Goal: Task Accomplishment & Management: Complete application form

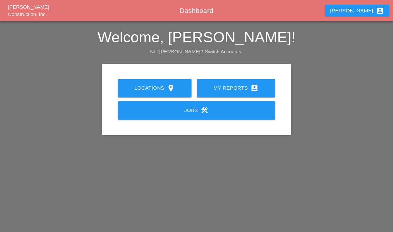
click at [218, 94] on link "My Reports account_box" at bounding box center [236, 88] width 78 height 18
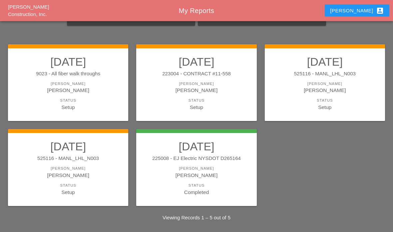
scroll to position [54, 0]
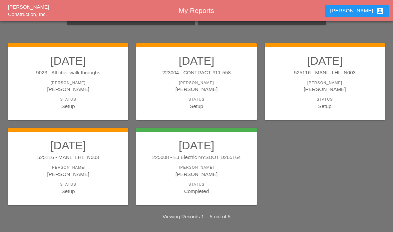
click at [81, 170] on div "[PERSON_NAME]" at bounding box center [68, 174] width 107 height 8
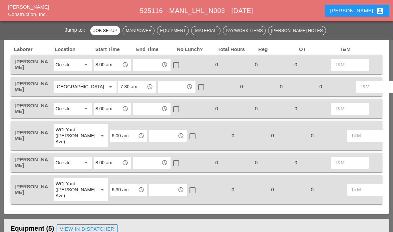
scroll to position [334, 0]
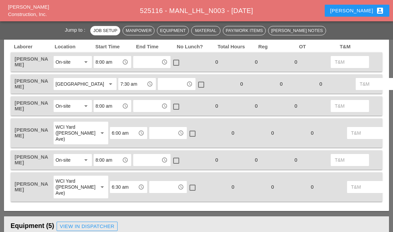
click at [150, 65] on input "text" at bounding box center [147, 62] width 24 height 11
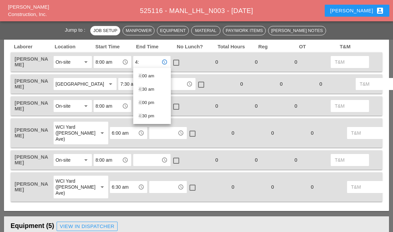
type input "4:0"
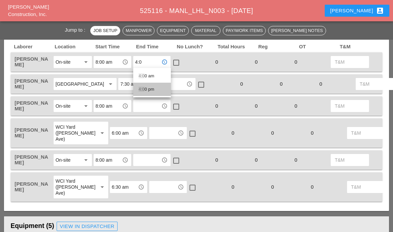
click at [146, 92] on div "4:0 0 pm" at bounding box center [152, 89] width 27 height 8
click at [107, 65] on input "8:00 am" at bounding box center [108, 62] width 24 height 11
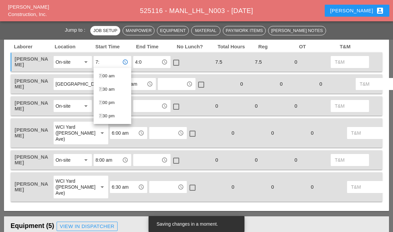
type input "7:3"
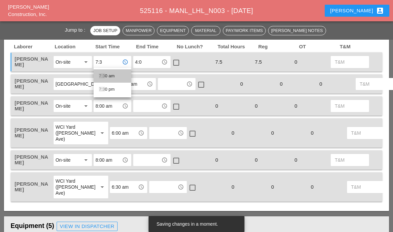
click at [105, 78] on div "7:3 0 am" at bounding box center [112, 76] width 27 height 8
click at [160, 89] on input "text" at bounding box center [172, 84] width 24 height 11
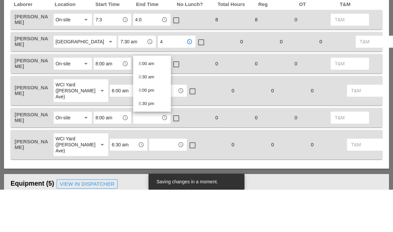
type input "4:"
click at [144, 129] on div "4: 00 pm" at bounding box center [152, 133] width 27 height 8
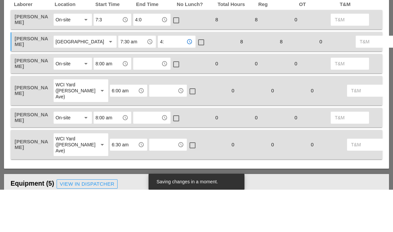
click at [146, 101] on input "text" at bounding box center [147, 106] width 24 height 11
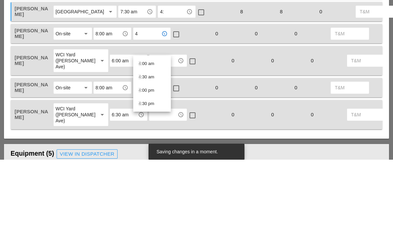
type input "4:"
click at [144, 159] on div "4: 00 pm" at bounding box center [152, 163] width 27 height 8
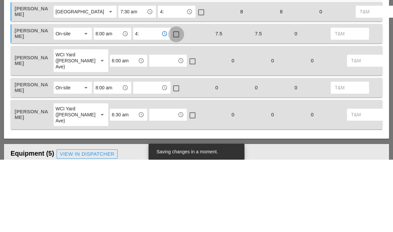
click at [176, 101] on div at bounding box center [176, 106] width 11 height 11
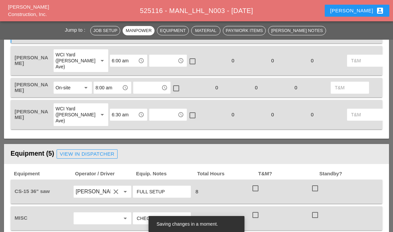
click at [151, 66] on input "text" at bounding box center [163, 60] width 24 height 11
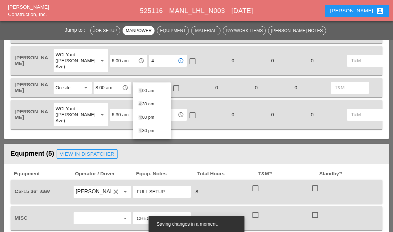
type input "4:0"
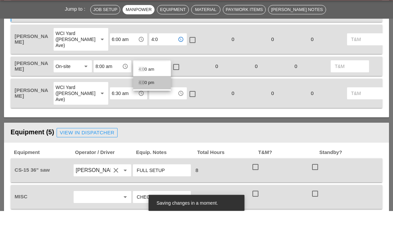
click at [149, 100] on div "4:0 0 pm" at bounding box center [152, 104] width 27 height 8
click at [149, 82] on input "text" at bounding box center [147, 87] width 24 height 11
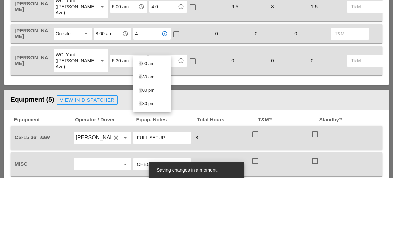
type input "4:0"
click at [144, 128] on span "4:0" at bounding box center [142, 130] width 6 height 5
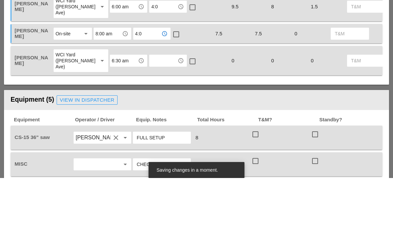
click at [151, 109] on input "text" at bounding box center [163, 114] width 24 height 11
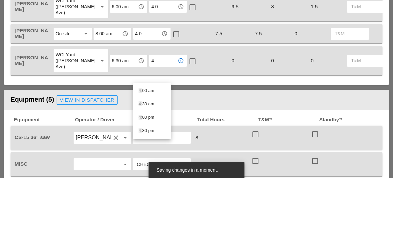
type input "4:0"
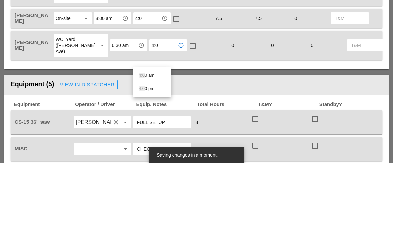
click at [148, 154] on div "4:0 0 pm" at bounding box center [152, 158] width 27 height 8
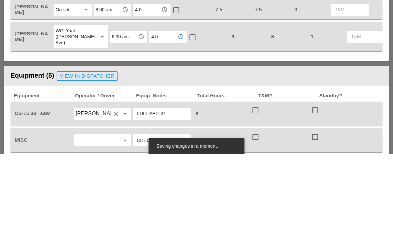
click at [175, 83] on div at bounding box center [176, 88] width 11 height 11
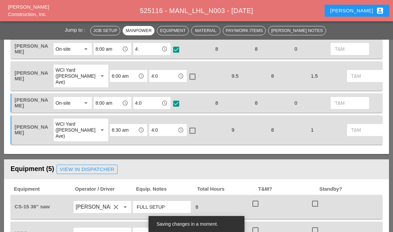
scroll to position [391, 0]
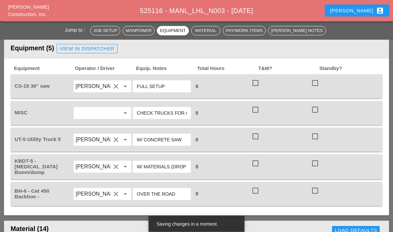
click at [288, 89] on div "CS-15 36" saw Santiago Suarez clear arrow_drop_down FULL SETUP 8 check_box_outl…" at bounding box center [197, 87] width 372 height 24
click at [261, 89] on div at bounding box center [255, 82] width 11 height 11
click at [257, 142] on div at bounding box center [255, 136] width 11 height 11
click at [254, 196] on div at bounding box center [255, 190] width 11 height 11
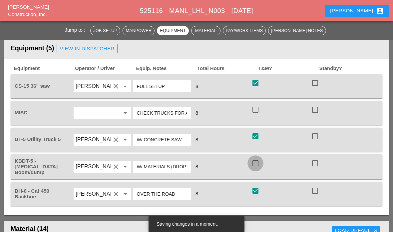
click at [259, 169] on div at bounding box center [255, 163] width 11 height 11
click at [254, 115] on div at bounding box center [255, 109] width 11 height 11
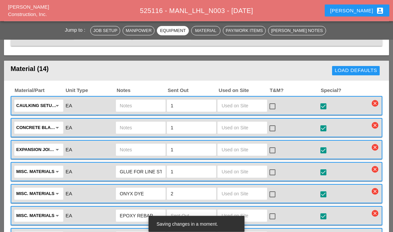
scroll to position [672, 0]
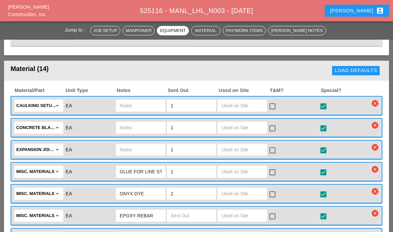
click at [277, 112] on div at bounding box center [272, 106] width 11 height 11
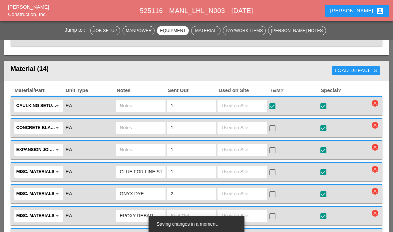
click at [273, 134] on div at bounding box center [272, 128] width 11 height 11
click at [268, 156] on div at bounding box center [272, 150] width 11 height 11
click at [273, 178] on div at bounding box center [272, 172] width 11 height 11
click at [272, 178] on div at bounding box center [272, 172] width 11 height 11
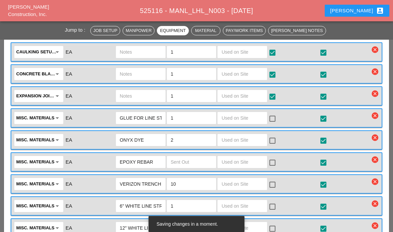
scroll to position [731, 0]
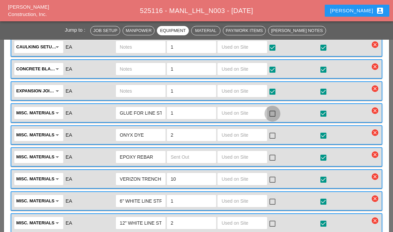
click at [275, 119] on div at bounding box center [272, 113] width 11 height 11
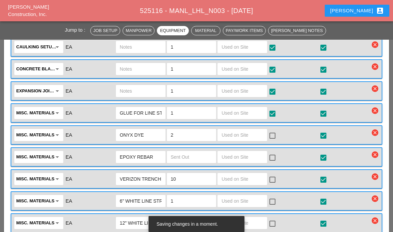
click at [256, 140] on input "text" at bounding box center [243, 135] width 42 height 11
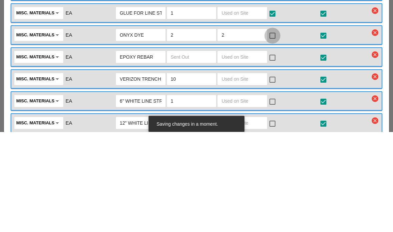
type input "2"
click at [274, 130] on div at bounding box center [272, 135] width 11 height 11
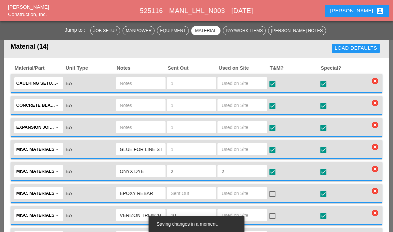
scroll to position [694, 0]
click at [248, 89] on input "text" at bounding box center [243, 83] width 42 height 11
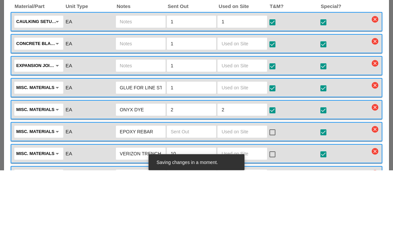
type input "1"
click at [245, 100] on input "text" at bounding box center [243, 105] width 42 height 11
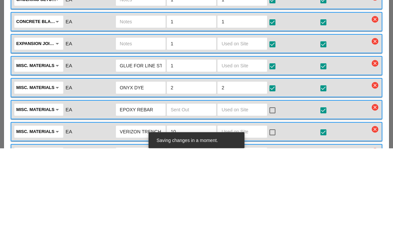
type input "1"
click at [247, 122] on input "text" at bounding box center [243, 127] width 42 height 11
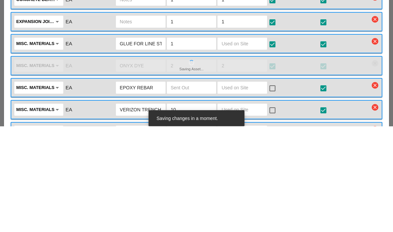
type input "1"
click at [248, 144] on input "text" at bounding box center [243, 149] width 42 height 11
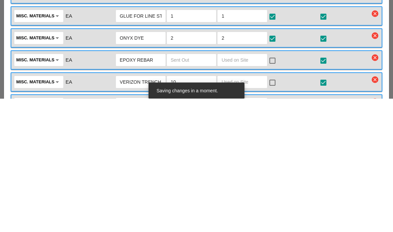
type input "1"
click at [242, 188] on input "text" at bounding box center [243, 193] width 42 height 11
type input "2"
click at [277, 189] on div at bounding box center [272, 194] width 11 height 11
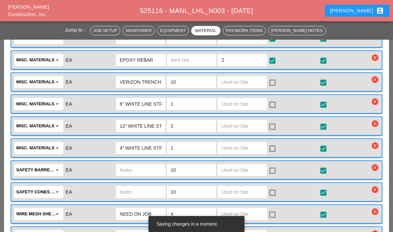
click at [243, 87] on input "text" at bounding box center [243, 82] width 42 height 11
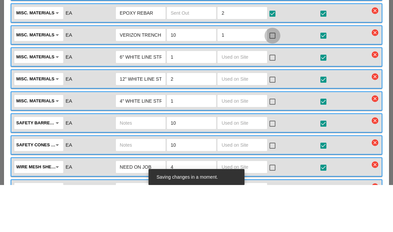
type input "1"
click at [272, 77] on div at bounding box center [272, 82] width 11 height 11
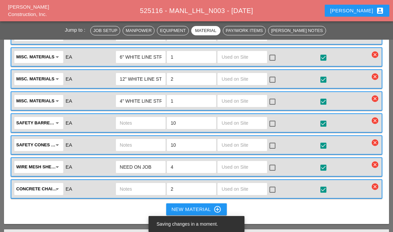
click at [248, 84] on input "text" at bounding box center [243, 79] width 42 height 11
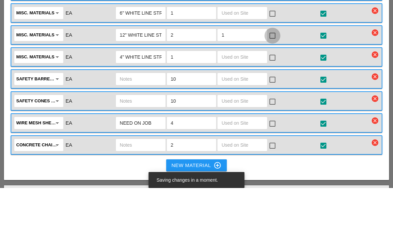
type input "1"
click at [276, 74] on div at bounding box center [272, 79] width 11 height 11
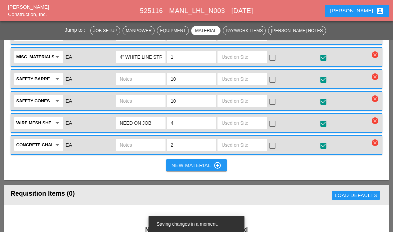
click at [251, 84] on input "text" at bounding box center [243, 79] width 42 height 11
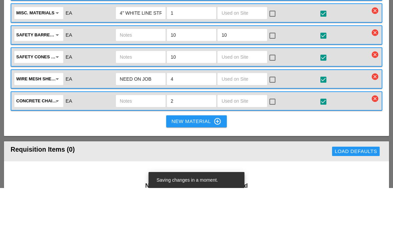
type input "10"
click at [249, 96] on input "text" at bounding box center [243, 101] width 42 height 11
type input "10"
click at [275, 74] on div at bounding box center [272, 79] width 11 height 11
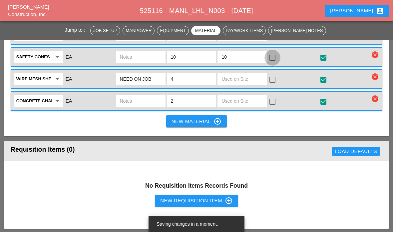
click at [276, 63] on div at bounding box center [272, 57] width 11 height 11
click at [252, 84] on input "text" at bounding box center [243, 79] width 42 height 11
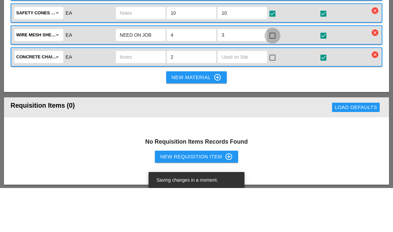
type input "3"
click at [278, 74] on div at bounding box center [272, 79] width 11 height 11
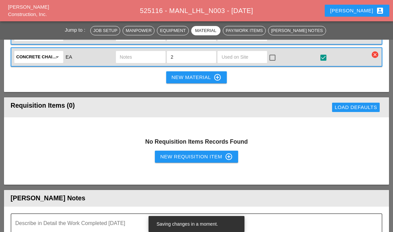
click at [250, 62] on input "text" at bounding box center [243, 57] width 42 height 11
type input "6"
click at [276, 63] on div at bounding box center [272, 57] width 11 height 11
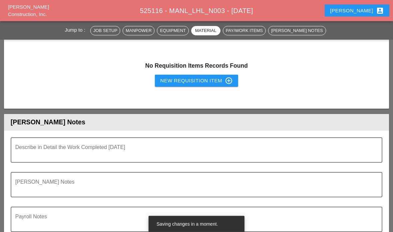
scroll to position [1088, 0]
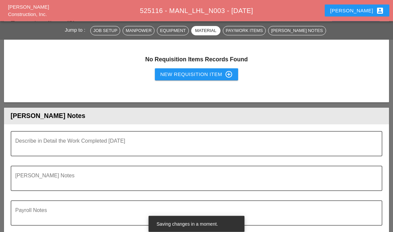
click at [227, 156] on textarea "Describe in Detail the Work Completed Today" at bounding box center [193, 148] width 357 height 16
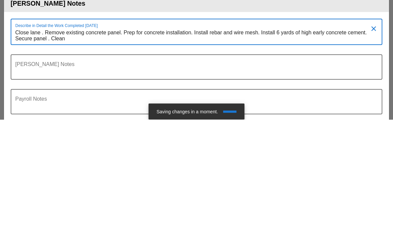
scroll to position [0, 0]
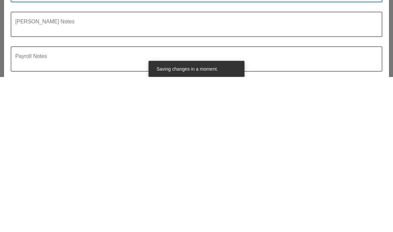
type textarea "Close lane . Remove existing concrete panel. Prep for concrete installation. In…"
click at [69, 167] on div "[PERSON_NAME] Notes" at bounding box center [197, 184] width 372 height 35
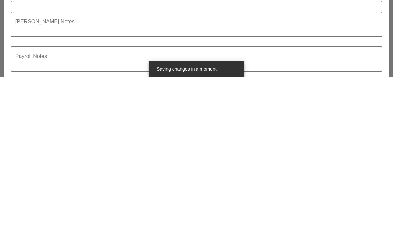
scroll to position [1244, 0]
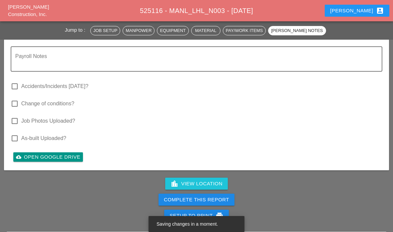
click at [194, 204] on div "Complete This Report" at bounding box center [196, 200] width 65 height 8
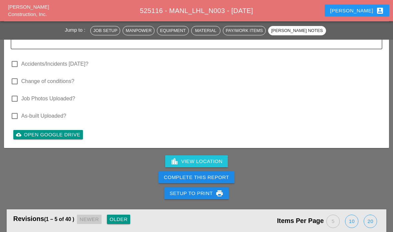
scroll to position [1270, 0]
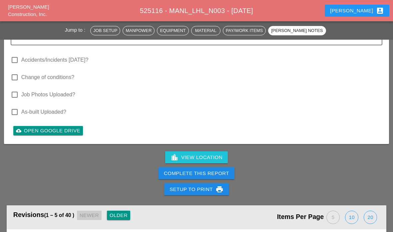
click at [203, 177] on div "Complete This Report" at bounding box center [196, 174] width 65 height 8
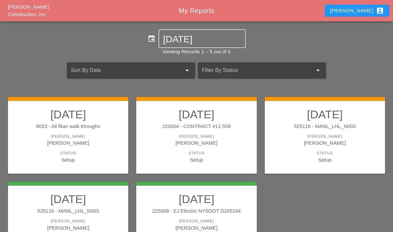
click at [331, 139] on div "[PERSON_NAME]" at bounding box center [324, 143] width 107 height 8
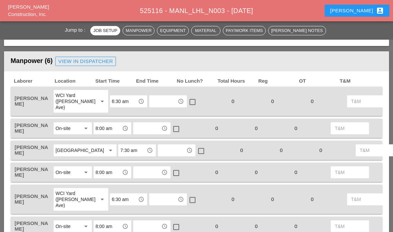
scroll to position [299, 0]
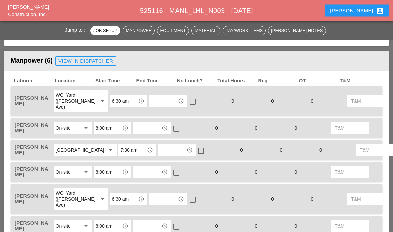
click at [107, 127] on input "8:00 am" at bounding box center [108, 128] width 24 height 11
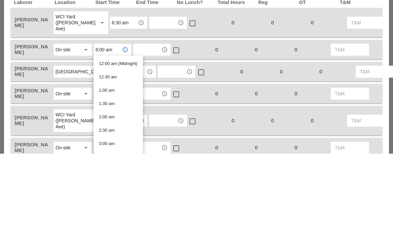
type input "7"
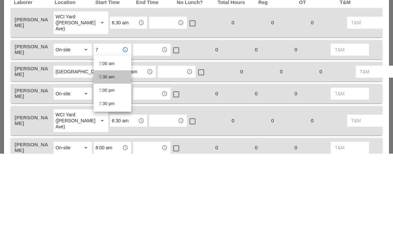
click at [109, 152] on div "7 :30 am" at bounding box center [112, 156] width 27 height 8
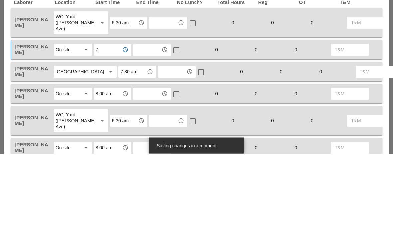
click at [151, 96] on input "text" at bounding box center [163, 101] width 24 height 11
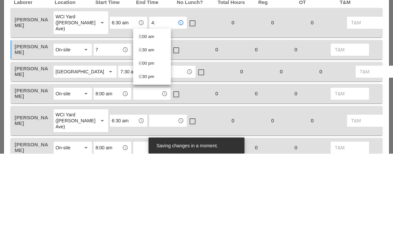
type input "4:0"
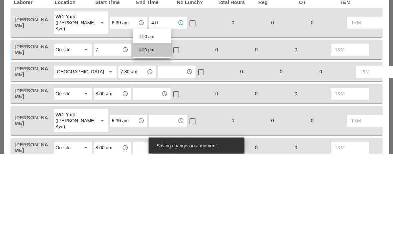
click at [153, 125] on div "4:0 0 pm" at bounding box center [152, 129] width 27 height 8
click at [152, 123] on input "text" at bounding box center [147, 128] width 24 height 11
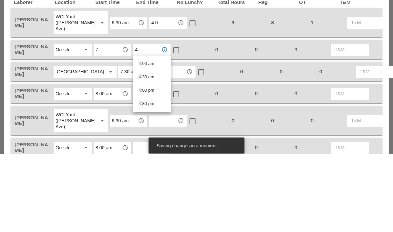
type input "4:0"
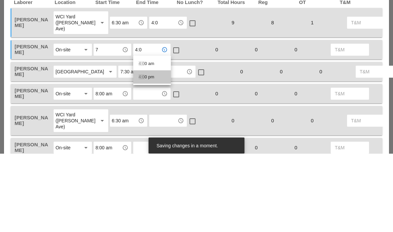
click at [151, 152] on div "4:0 0 pm" at bounding box center [152, 156] width 27 height 8
click at [160, 145] on input "text" at bounding box center [172, 150] width 24 height 11
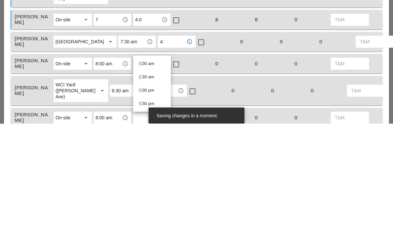
type input "4:0"
click at [148, 182] on div "4:0 0 pm" at bounding box center [152, 186] width 27 height 8
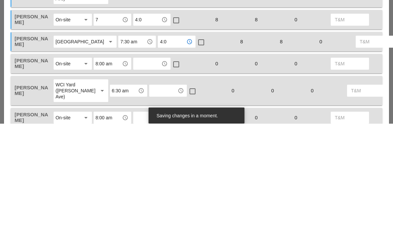
click at [150, 167] on input "text" at bounding box center [147, 172] width 24 height 11
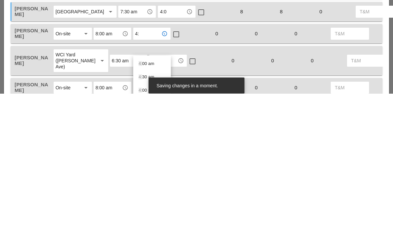
type input "4:0"
click at [151, 212] on div "4:0 0 pm" at bounding box center [152, 216] width 27 height 8
click at [151, 194] on input "text" at bounding box center [163, 199] width 24 height 11
type input "4:0"
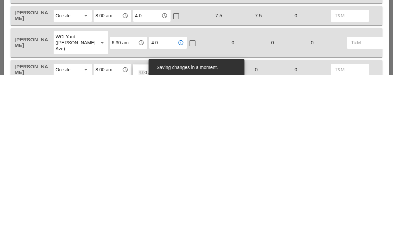
scroll to position [304, 0]
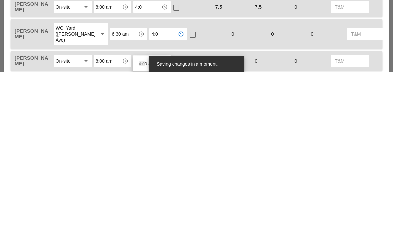
click at [144, 216] on input "text" at bounding box center [147, 221] width 24 height 11
type input "4:0"
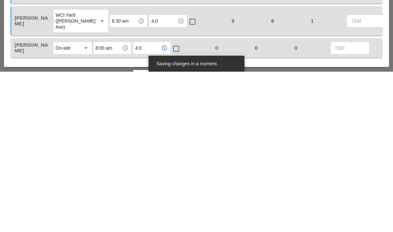
scroll to position [331, 0]
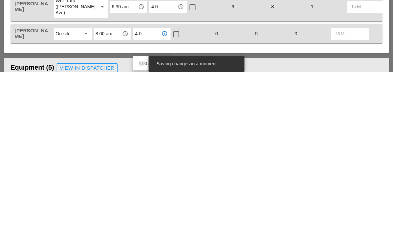
click at [132, 65] on div "Laborer Location Start Time End Time No Lunch? Total Hours Reg OT T&M Jorge Bar…" at bounding box center [196, 126] width 385 height 174
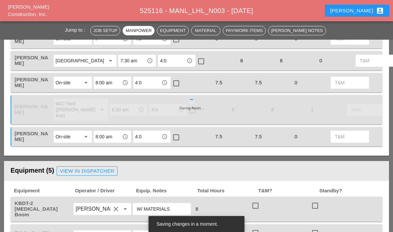
scroll to position [388, 0]
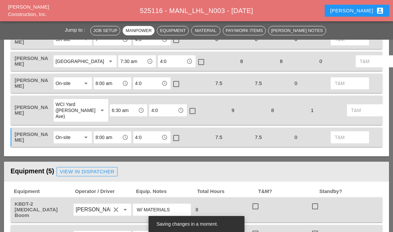
click at [182, 90] on div "check_box_outline_blank" at bounding box center [192, 83] width 40 height 14
click at [178, 90] on div at bounding box center [176, 83] width 11 height 11
click at [176, 144] on div at bounding box center [176, 137] width 11 height 11
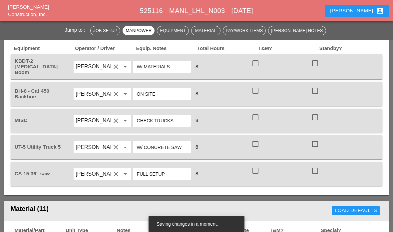
scroll to position [548, 0]
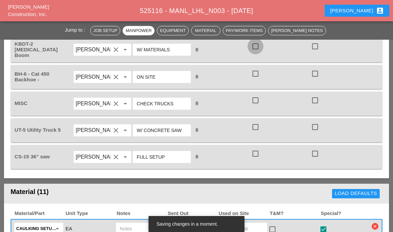
click at [258, 52] on div at bounding box center [255, 46] width 11 height 11
click at [256, 79] on div at bounding box center [255, 73] width 11 height 11
click at [261, 106] on div at bounding box center [255, 100] width 11 height 11
click at [257, 133] on div at bounding box center [255, 126] width 11 height 11
click at [260, 159] on div at bounding box center [255, 153] width 11 height 11
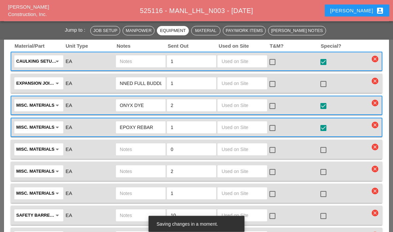
scroll to position [715, 0]
click at [253, 89] on input "text" at bounding box center [243, 83] width 42 height 11
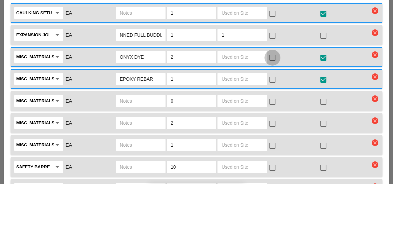
type input "1"
click at [277, 101] on div at bounding box center [272, 106] width 11 height 11
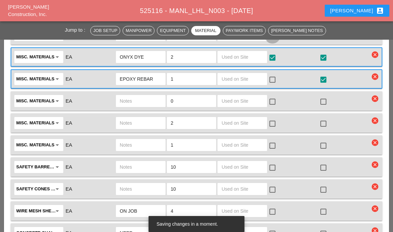
click at [277, 41] on div at bounding box center [272, 35] width 11 height 11
click at [254, 62] on input "text" at bounding box center [243, 57] width 42 height 11
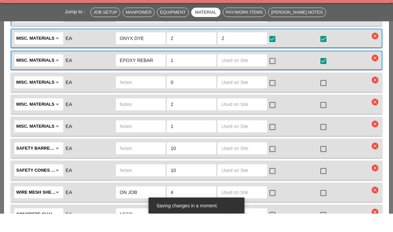
type input "2"
click at [255, 74] on input "text" at bounding box center [243, 79] width 42 height 11
type input "48"
click at [279, 76] on div "check_box_outline_blank" at bounding box center [273, 80] width 11 height 8
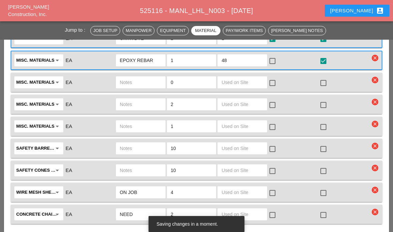
click at [281, 67] on div "check_box_outline_blank" at bounding box center [293, 60] width 51 height 14
click at [277, 67] on div at bounding box center [272, 60] width 11 height 11
click at [255, 154] on input "text" at bounding box center [243, 148] width 42 height 11
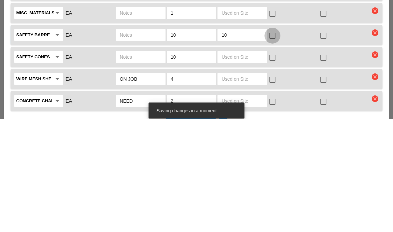
type input "10"
click at [274, 144] on div at bounding box center [272, 149] width 11 height 11
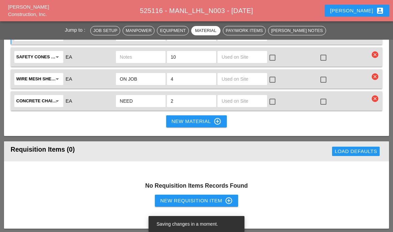
click at [250, 62] on input "text" at bounding box center [243, 57] width 42 height 11
type input "10"
click at [279, 62] on div "check_box_outline_blank" at bounding box center [273, 58] width 11 height 8
click at [276, 63] on div at bounding box center [272, 57] width 11 height 11
click at [257, 84] on input "text" at bounding box center [243, 79] width 42 height 11
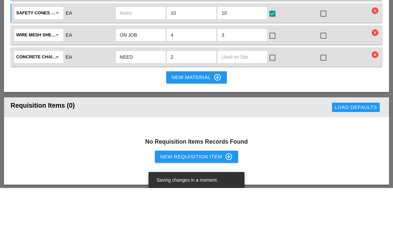
type input "3"
click at [273, 74] on div at bounding box center [272, 79] width 11 height 11
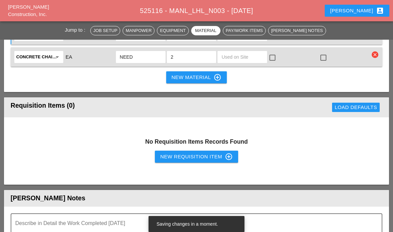
click at [242, 62] on input "text" at bounding box center [243, 57] width 42 height 11
type input "6"
click at [277, 63] on div at bounding box center [272, 57] width 11 height 11
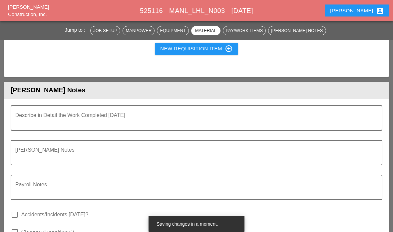
scroll to position [1047, 0]
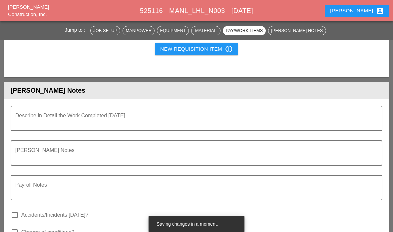
click at [245, 130] on textarea "Describe in Detail the Work Completed Today" at bounding box center [193, 122] width 357 height 16
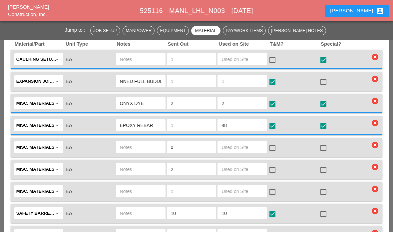
scroll to position [713, 0]
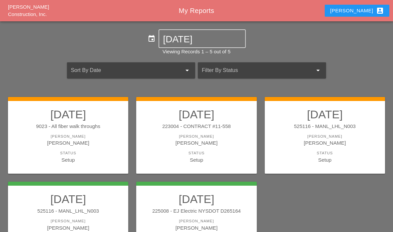
click at [70, 205] on h2 "[DATE]" at bounding box center [68, 198] width 107 height 13
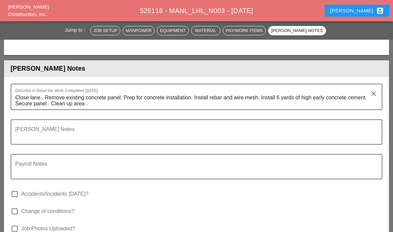
scroll to position [1127, 0]
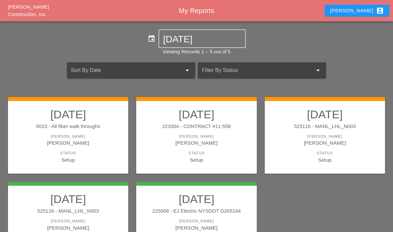
click at [297, 143] on div "[PERSON_NAME]" at bounding box center [324, 143] width 107 height 8
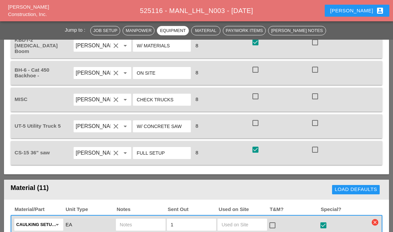
scroll to position [552, 0]
click at [259, 76] on div at bounding box center [255, 69] width 11 height 11
click at [260, 102] on div at bounding box center [255, 96] width 11 height 11
click at [260, 129] on div at bounding box center [255, 123] width 11 height 11
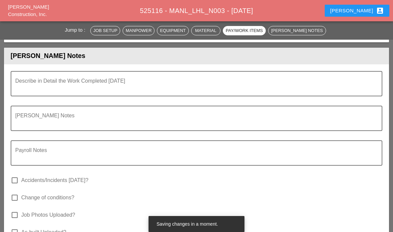
scroll to position [1103, 0]
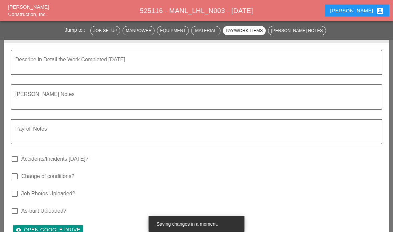
click at [27, 75] on textarea "Describe in Detail the Work Completed Today" at bounding box center [193, 67] width 357 height 16
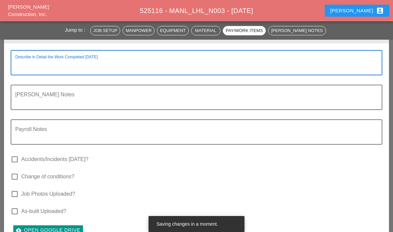
click at [23, 75] on textarea "Describe in Detail the Work Completed Today" at bounding box center [193, 67] width 357 height 16
paste textarea "Close lane . Remove existing concrete panel. Prep for concrete installation. In…"
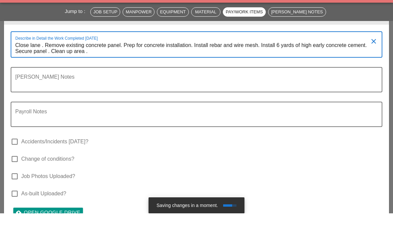
click at [301, 86] on div "[PERSON_NAME] Notes" at bounding box center [197, 98] width 372 height 25
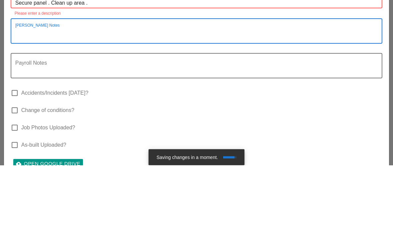
click at [313, 121] on div "Payroll Notes" at bounding box center [193, 133] width 357 height 24
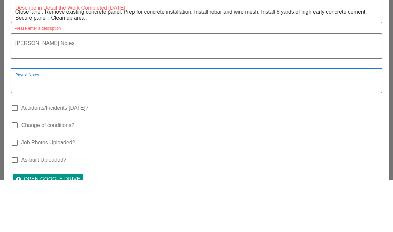
click at [28, 59] on textarea "Close lane . Remove existing concrete panel. Prep for concrete installation. In…" at bounding box center [193, 67] width 357 height 16
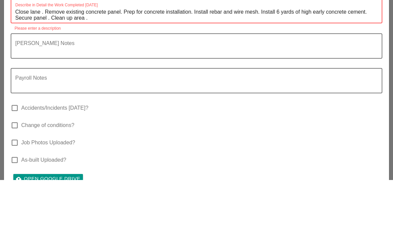
paste textarea "Describe in Detail the Work Completed Today"
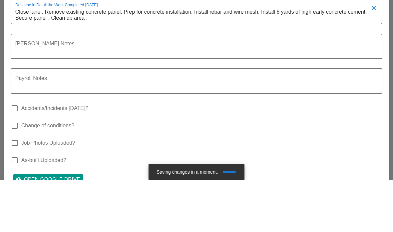
type textarea "Close lane . Remove existing concrete panel. Prep for concrete installation. In…"
click at [303, 86] on div "[PERSON_NAME] Notes" at bounding box center [193, 98] width 357 height 24
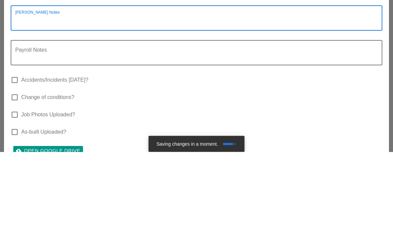
click at [15, 86] on div "[PERSON_NAME] Notes" at bounding box center [197, 98] width 372 height 25
click at [39, 86] on div "[PERSON_NAME] Notes" at bounding box center [197, 103] width 372 height 35
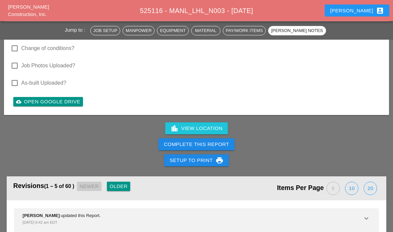
scroll to position [1244, 0]
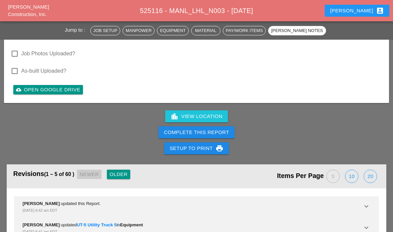
click at [172, 136] on div "Complete This Report" at bounding box center [196, 133] width 65 height 8
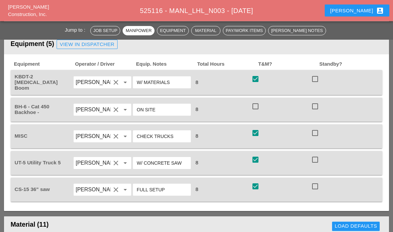
scroll to position [515, 0]
click at [255, 112] on div at bounding box center [255, 106] width 11 height 11
checkbox input "true"
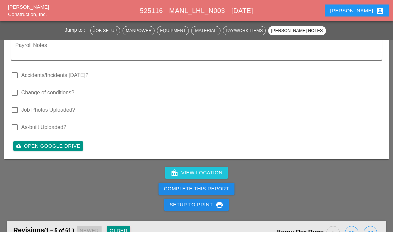
scroll to position [1202, 0]
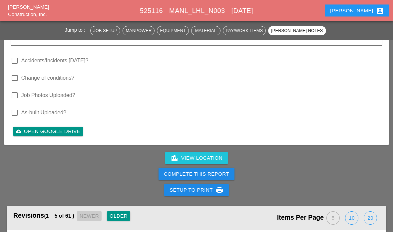
click at [176, 178] on div "Complete This Report" at bounding box center [196, 175] width 65 height 8
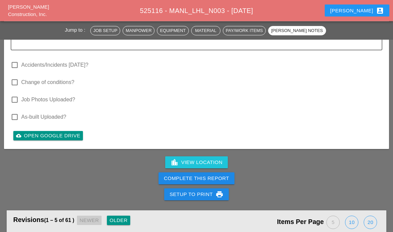
scroll to position [1198, 0]
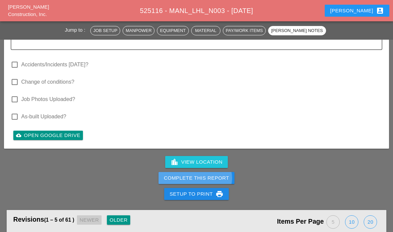
click at [181, 182] on div "Complete This Report" at bounding box center [196, 178] width 65 height 8
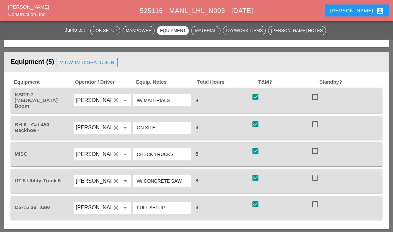
scroll to position [0, 0]
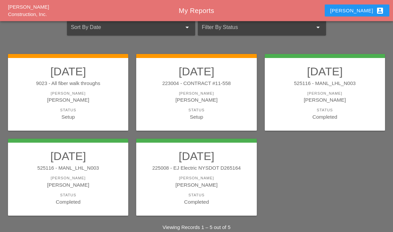
click at [188, 99] on div "[PERSON_NAME]" at bounding box center [196, 100] width 107 height 8
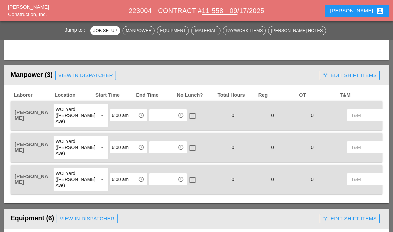
scroll to position [380, 0]
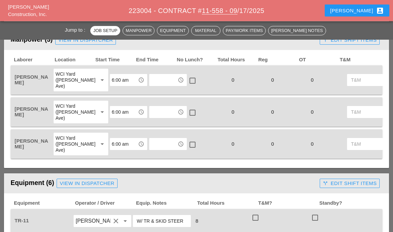
click at [153, 83] on input "text" at bounding box center [163, 80] width 24 height 11
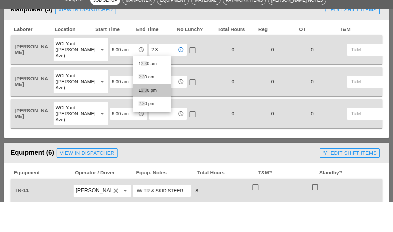
click at [146, 118] on span "2:3" at bounding box center [144, 120] width 6 height 5
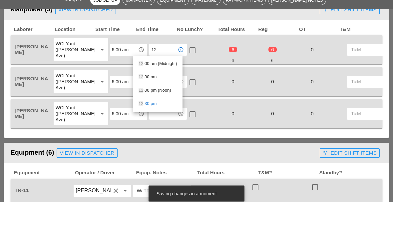
type input "1"
type input "2:30"
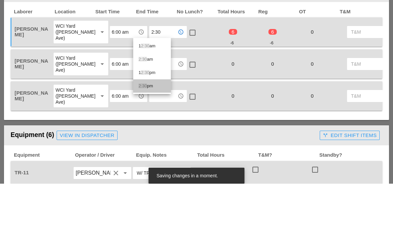
click at [147, 132] on span "2:30" at bounding box center [143, 134] width 8 height 5
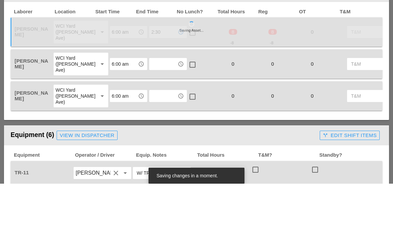
click at [151, 107] on input "text" at bounding box center [163, 112] width 24 height 11
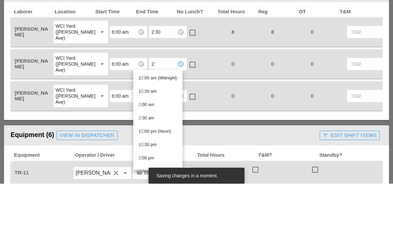
type input "2:3"
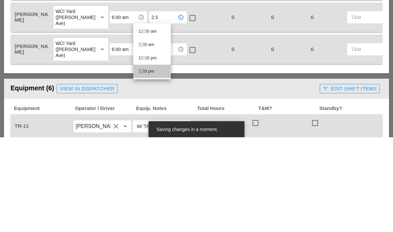
click at [148, 162] on div "2:3 0 pm" at bounding box center [152, 166] width 27 height 8
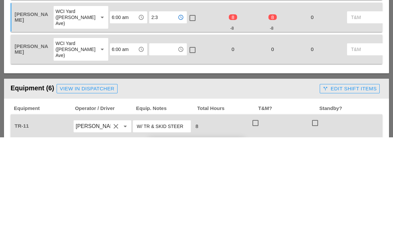
click at [151, 139] on input "text" at bounding box center [163, 144] width 24 height 11
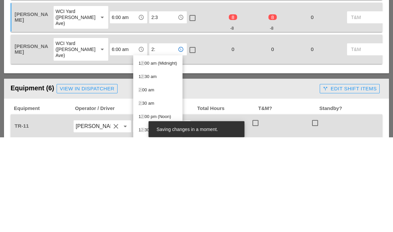
type input "2:3"
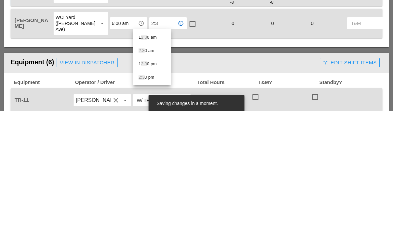
click at [148, 194] on div "2:3 0 pm" at bounding box center [152, 198] width 27 height 8
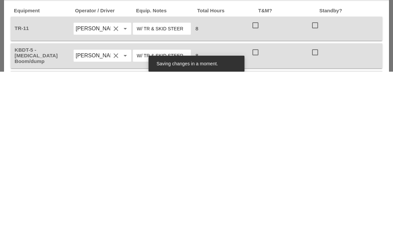
scroll to position [418, 0]
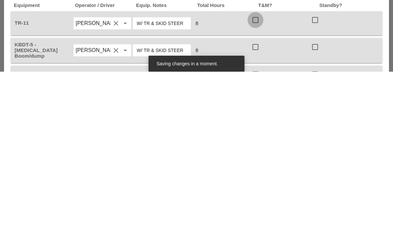
click at [260, 175] on div at bounding box center [255, 180] width 11 height 11
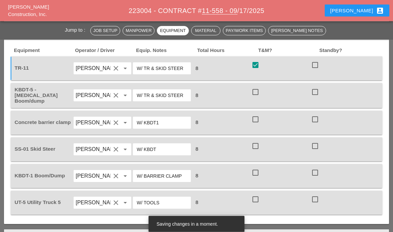
scroll to position [533, 0]
click at [256, 90] on div at bounding box center [255, 91] width 11 height 11
click at [255, 115] on div at bounding box center [255, 119] width 11 height 11
click at [255, 143] on div at bounding box center [255, 145] width 11 height 11
click at [258, 171] on div at bounding box center [255, 172] width 11 height 11
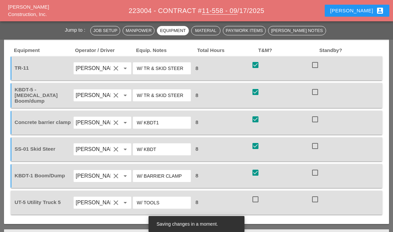
click at [258, 191] on div "UT-5 Utility Truck 5 Jorge Barajas clear arrow_drop_down W/ TOOLS 8 check_box_o…" at bounding box center [197, 203] width 372 height 24
click at [260, 196] on div at bounding box center [255, 199] width 11 height 11
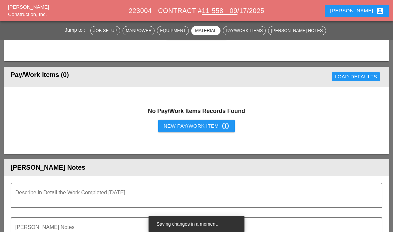
click at [24, 186] on div "Describe in Detail the Work Completed [DATE]" at bounding box center [193, 195] width 357 height 24
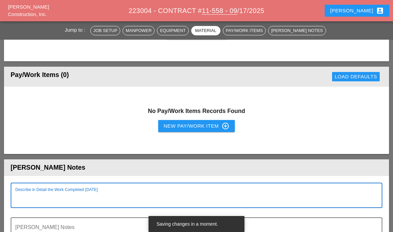
scroll to position [788, 0]
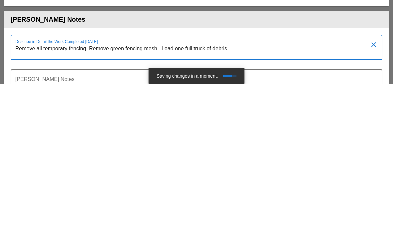
click at [193, 192] on textarea "Remove all temporary fencing. Remove green fencing mesh . Load one full truck o…" at bounding box center [193, 200] width 357 height 16
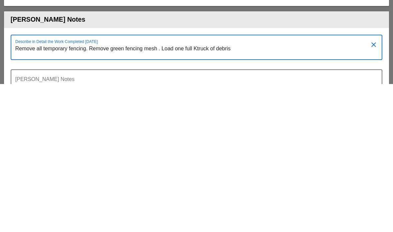
click at [198, 192] on textarea "Remove all temporary fencing. Remove green fencing mesh . Load one full Ktruck …" at bounding box center [193, 200] width 357 height 16
click at [191, 192] on textarea "Remove all temporary fencing. Remove green fencing mesh . Load one full Ktruck …" at bounding box center [193, 200] width 357 height 16
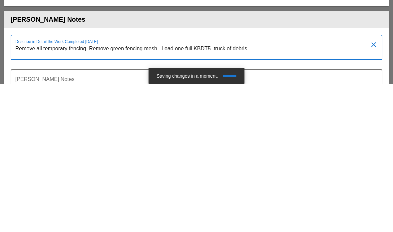
click at [274, 192] on textarea "Remove all temporary fencing. Remove green fencing mesh . Load one full KBDT5 t…" at bounding box center [193, 200] width 357 height 16
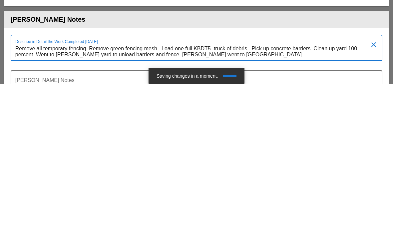
scroll to position [0, 0]
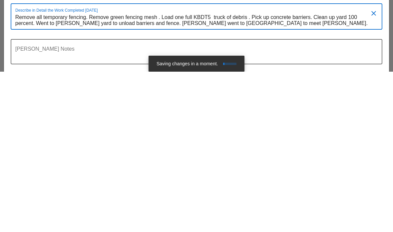
type textarea "Remove all temporary fencing. Remove green fencing mesh . Load one full KBDT5 t…"
click at [324, 227] on div at bounding box center [197, 229] width 364 height 4
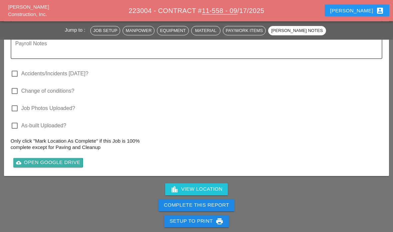
scroll to position [1007, 0]
click at [180, 206] on div "Complete This Report" at bounding box center [196, 205] width 65 height 8
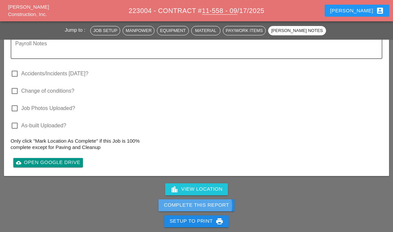
scroll to position [1034, 0]
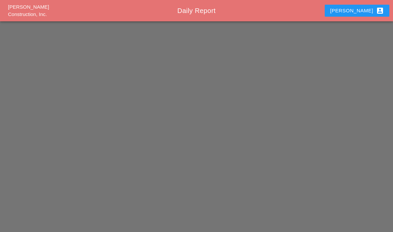
scroll to position [27, 0]
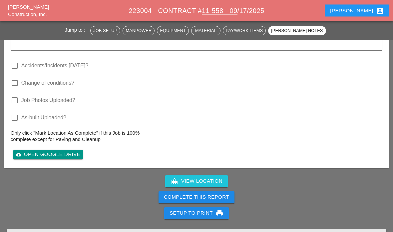
click at [186, 198] on div "Complete This Report" at bounding box center [196, 198] width 65 height 8
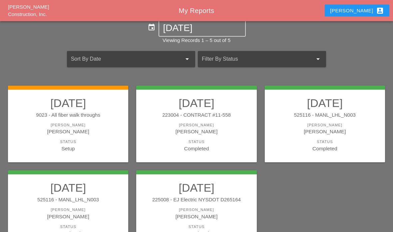
scroll to position [54, 0]
